Goal: Information Seeking & Learning: Learn about a topic

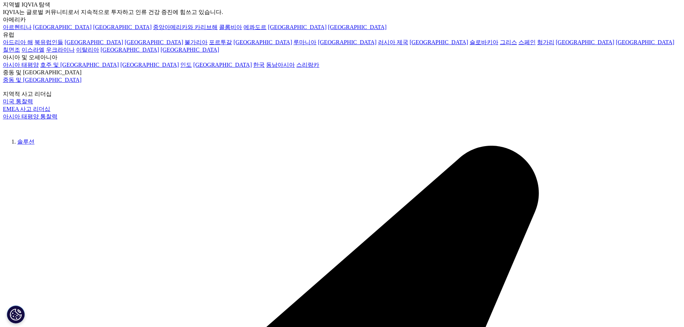
type input "[MEDICAL_DATA]"
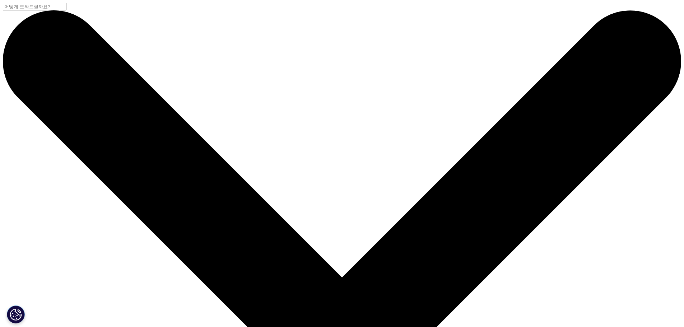
scroll to position [108, 0]
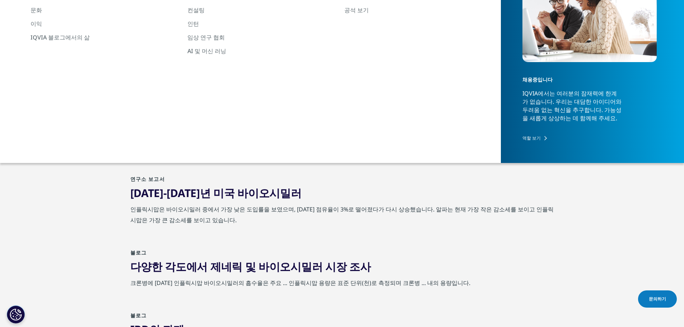
click at [232, 128] on font "미국 주입형 바이오시밀러의 장기 시장 지속 가능성" at bounding box center [250, 130] width 240 height 15
click at [231, 132] on font "미국 주입형 바이오시밀러의 장기 시장 지속 가능성" at bounding box center [250, 130] width 240 height 15
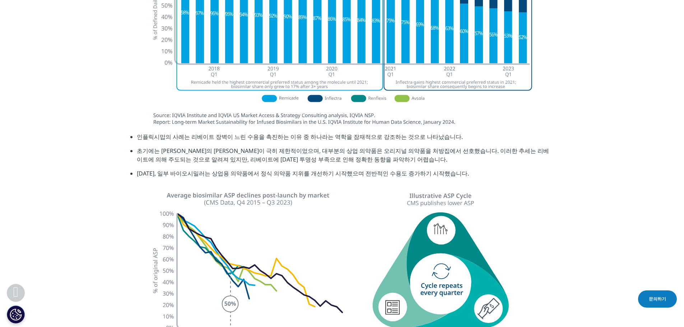
scroll to position [1113, 0]
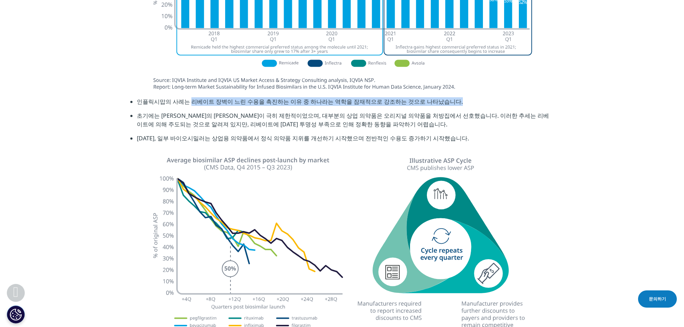
drag, startPoint x: 192, startPoint y: 103, endPoint x: 478, endPoint y: 99, distance: 286.4
click at [478, 99] on li "인플릭시맙의 사례는 리베이트 장벽이 느린 수용을 촉진하는 이유 중 하나라는 역학을 잠재적으로 강조하는 것으로 나타났습니다." at bounding box center [345, 104] width 417 height 14
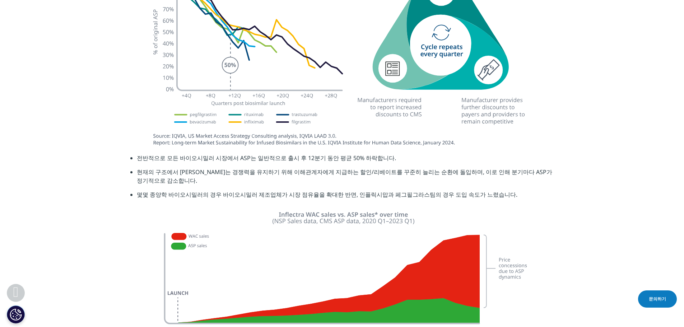
scroll to position [1292, 0]
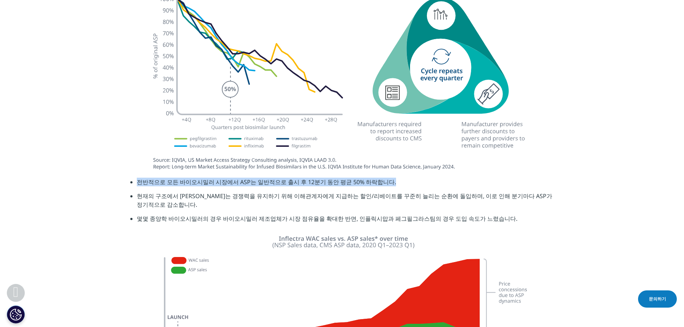
drag, startPoint x: 151, startPoint y: 182, endPoint x: 406, endPoint y: 186, distance: 254.8
click at [406, 186] on li "전반적으로 모든 바이오시밀러 시장에서 ASP는 일반적으로 출시 후 12분기 동안 평균 50% 하락합니다." at bounding box center [345, 185] width 417 height 14
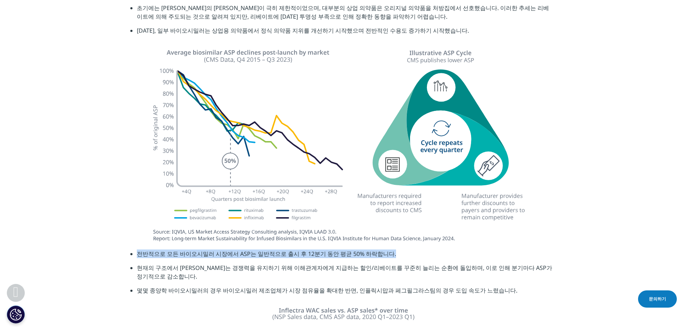
scroll to position [1364, 0]
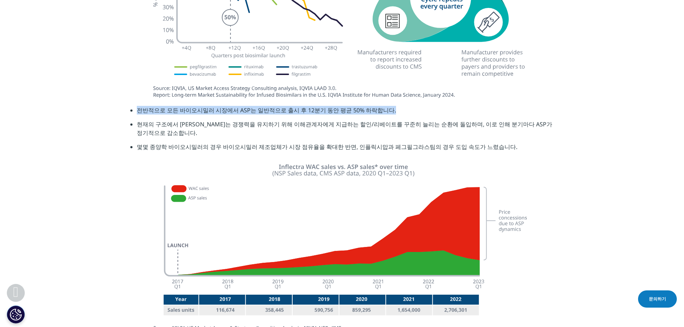
click at [403, 144] on font "몇몇 종양학 바이오시밀러의 경우 바이오시밀러 제조업체가 시장 점유율을 확대한 반면, 인플릭시맙과 페그필그라스팀의 경우 도입 속도가 느렸습니다." at bounding box center [327, 147] width 380 height 8
drag, startPoint x: 136, startPoint y: 111, endPoint x: 417, endPoint y: 108, distance: 281.8
click at [417, 108] on ul "전반적으로 모든 바이오시밀러 시장에서 ASP는 일반적으로 출시 후 12분기 동안 평균 50% 하락합니다. 현재의 구조에서 바이오시밀러는 경쟁력…" at bounding box center [342, 131] width 424 height 51
copy font "전반적으로 모든 바이오시밀러 시장에서 ASP는 일반적으로 출시 후 12분기 동안 평균 50% 하락합니다."
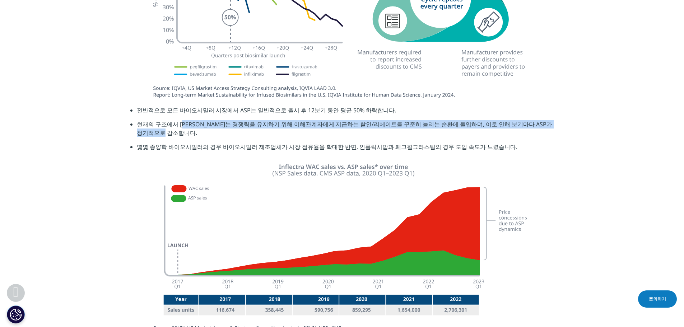
drag, startPoint x: 183, startPoint y: 125, endPoint x: 315, endPoint y: 131, distance: 132.6
click at [315, 131] on li "현재의 구조에서 바이오시밀러는 경쟁력을 유지하기 위해 이해관계자에게 지급하는 할인/리베이트를 꾸준히 늘리는 순환에 돌입하며, 이로 인해 분기마…" at bounding box center [345, 131] width 417 height 23
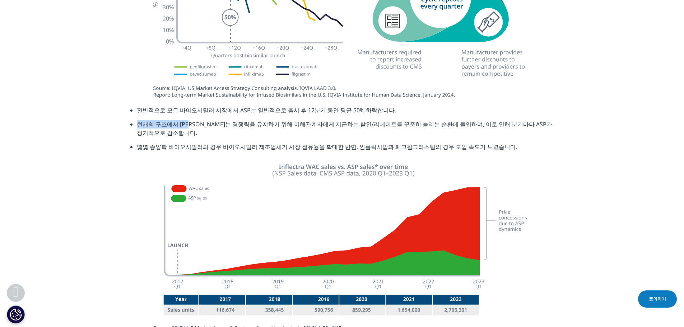
drag, startPoint x: 135, startPoint y: 125, endPoint x: 198, endPoint y: 125, distance: 62.8
click at [198, 125] on ul "전반적으로 모든 바이오시밀러 시장에서 ASP는 일반적으로 출시 후 12분기 동안 평균 50% 하락합니다. 현재의 구조에서 바이오시밀러는 경쟁력…" at bounding box center [342, 131] width 424 height 51
click at [192, 125] on font "현재의 구조에서 바이오시밀러는 경쟁력을 유지하기 위해 이해관계자에게 지급하는 할인/리베이트를 꾸준히 늘리는 순환에 돌입하며, 이로 인해 분기마…" at bounding box center [344, 128] width 415 height 17
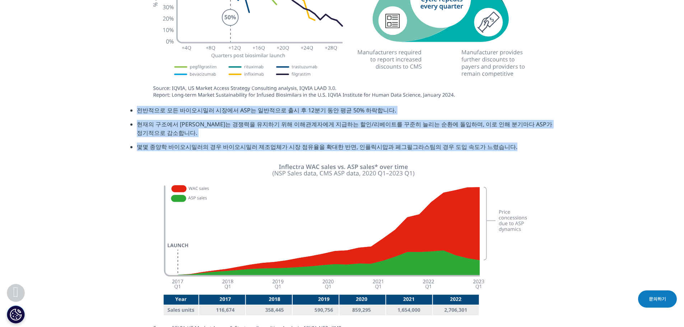
drag, startPoint x: 139, startPoint y: 109, endPoint x: 523, endPoint y: 150, distance: 386.1
click at [523, 150] on ul "전반적으로 모든 바이오시밀러 시장에서 ASP는 일반적으로 출시 후 12분기 동안 평균 50% 하락합니다. 현재의 구조에서 바이오시밀러는 경쟁력…" at bounding box center [342, 131] width 424 height 51
copy ul "전반적으로 모든 바이오시밀러 시장에서 ASP는 일반적으로 출시 후 12분기 동안 평균 50% 하락합니다. 현재의 구조에서 바이오시밀러는 경쟁력…"
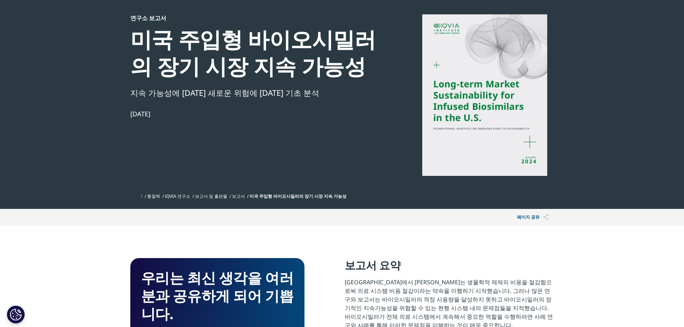
scroll to position [0, 0]
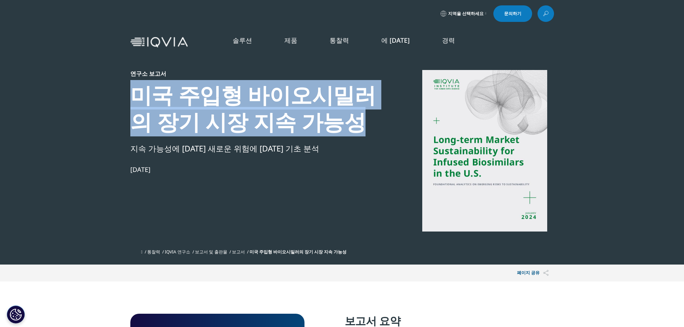
drag, startPoint x: 129, startPoint y: 95, endPoint x: 382, endPoint y: 116, distance: 254.2
click at [382, 116] on section "연구소 보고서 미국 주입형 바이오시밀러의 장기 시장 지속 가능성 지속 가능성에 대한 새로운 위험에 대한 기초 분석 2024년 1월 24일 통찰…" at bounding box center [342, 132] width 684 height 265
copy font "미국 주입형 바이오시밀러의 장기 시장 지속 가능성"
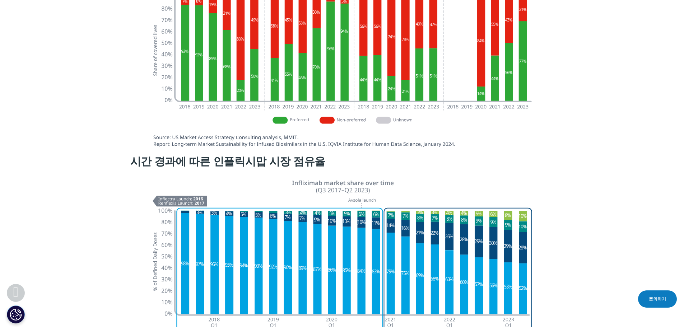
scroll to position [897, 0]
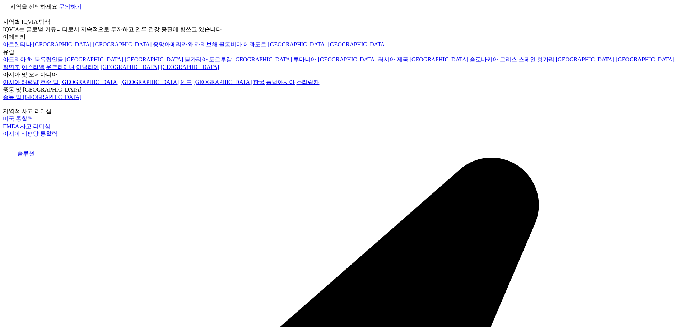
scroll to position [66, 424]
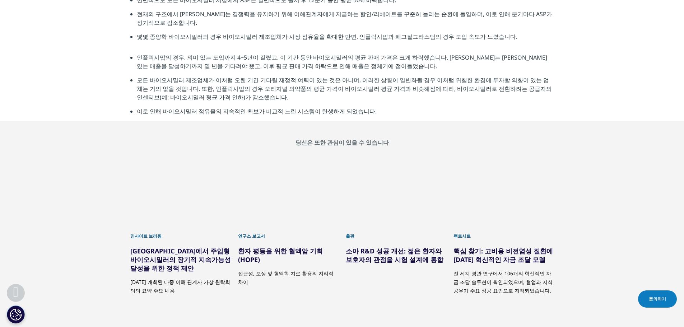
scroll to position [861, 0]
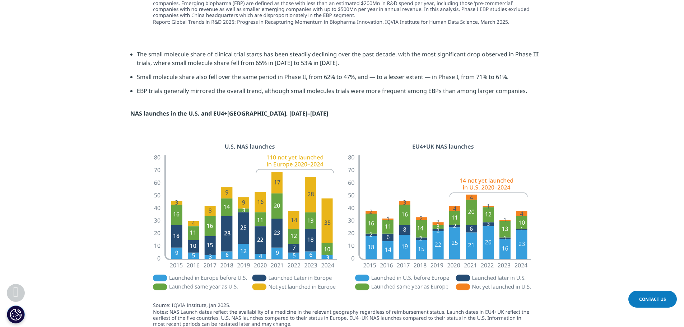
scroll to position [1256, 0]
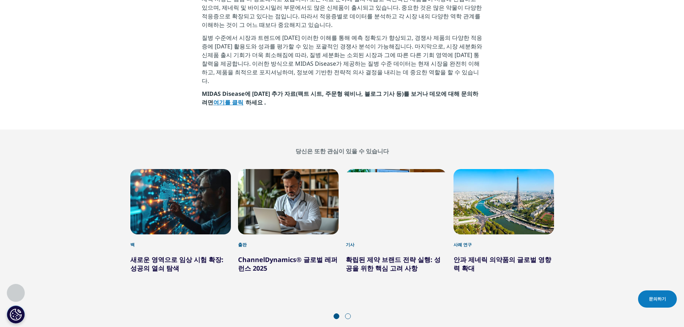
scroll to position [2118, 0]
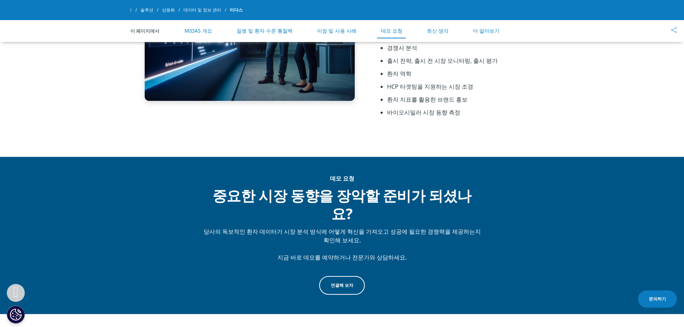
scroll to position [1866, 0]
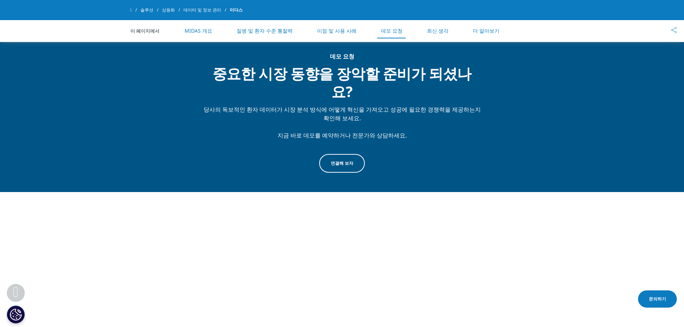
click at [344, 165] on link "연결해 보자" at bounding box center [342, 163] width 46 height 19
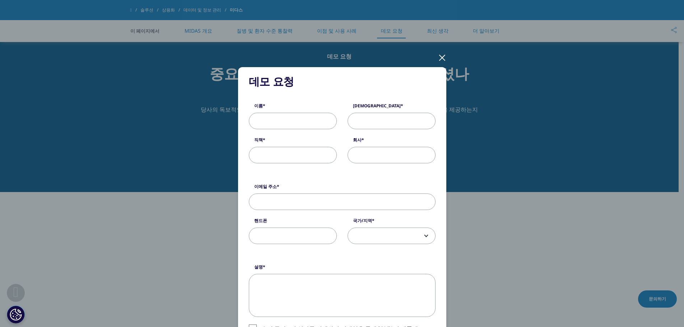
click at [441, 53] on div at bounding box center [442, 57] width 8 height 20
